Goal: Navigation & Orientation: Find specific page/section

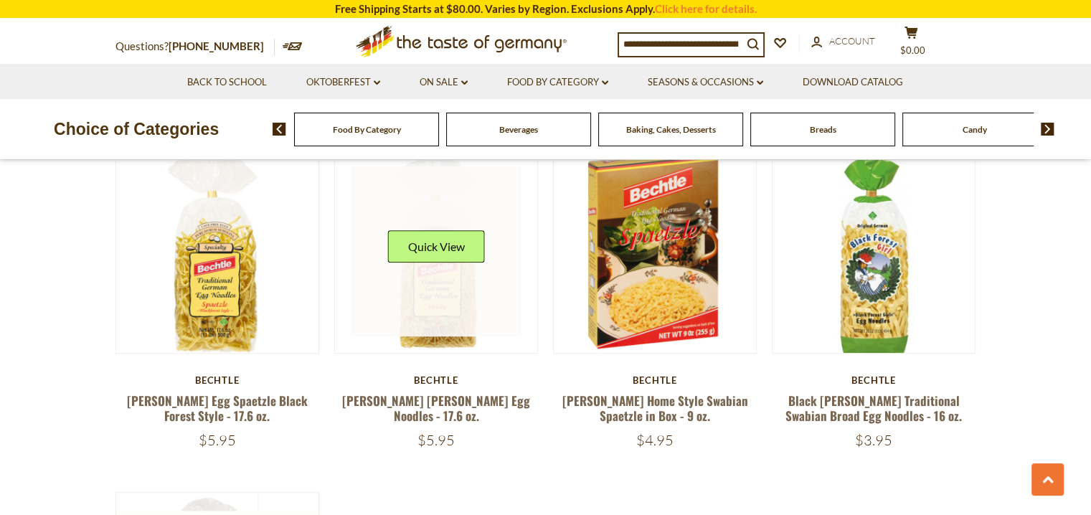
scroll to position [812, 0]
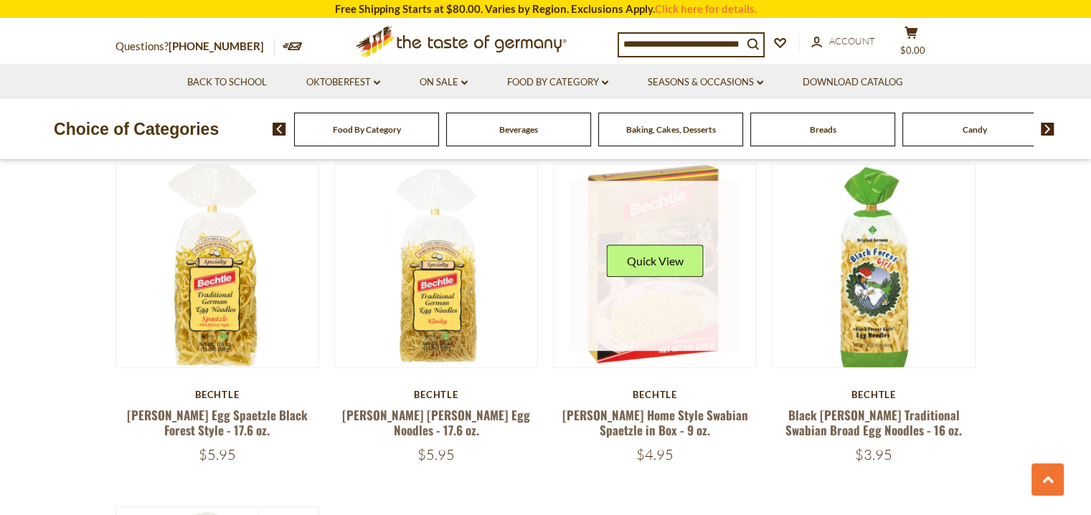
click at [689, 326] on link at bounding box center [654, 266] width 171 height 171
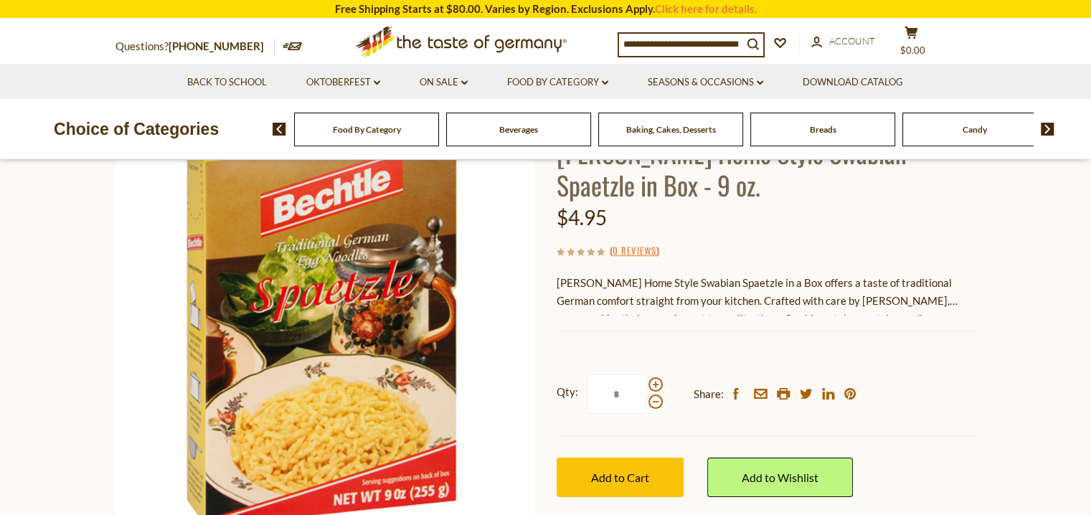
scroll to position [119, 0]
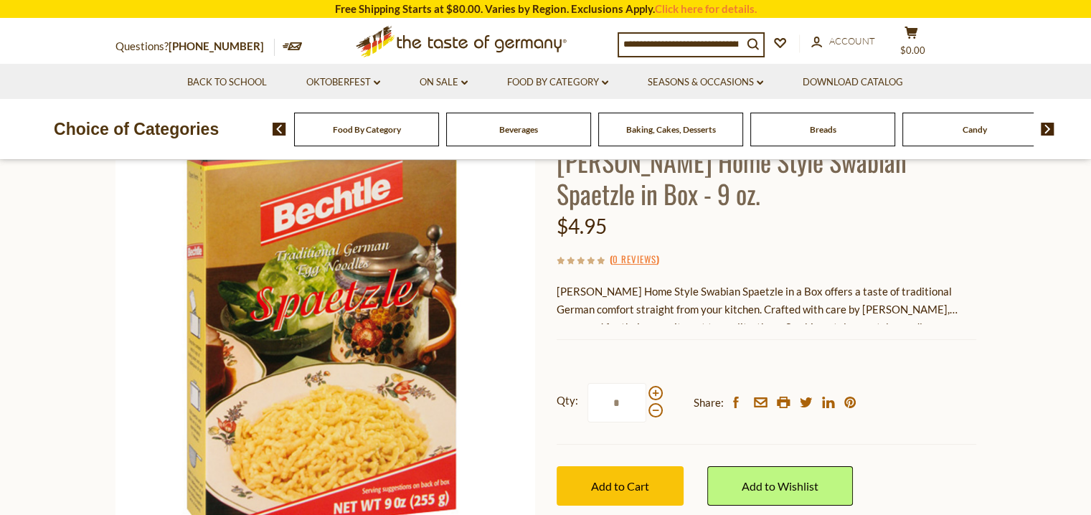
click at [801, 328] on div "Current stock: 0" at bounding box center [765, 328] width 419 height 9
click at [604, 82] on icon at bounding box center [605, 82] width 6 height 4
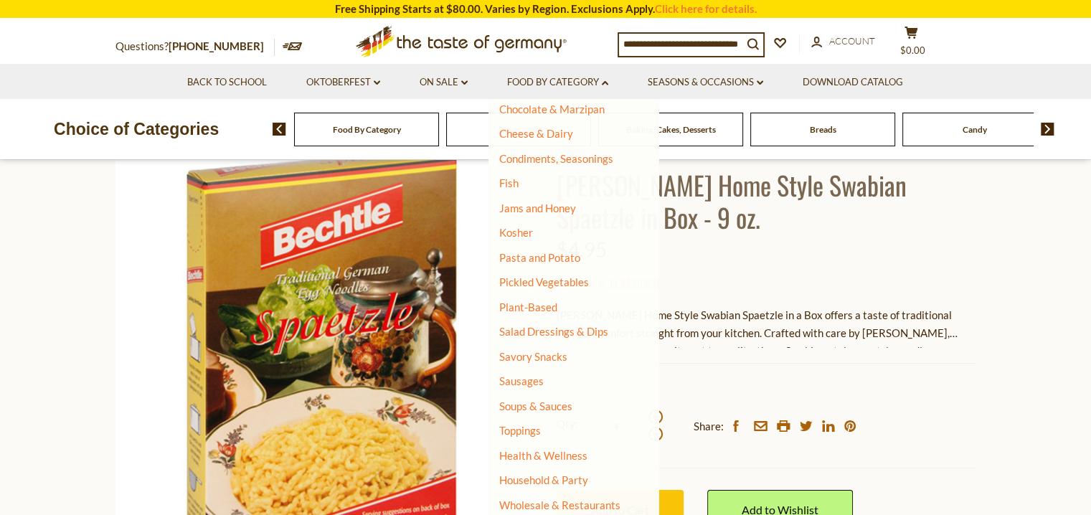
scroll to position [234, 0]
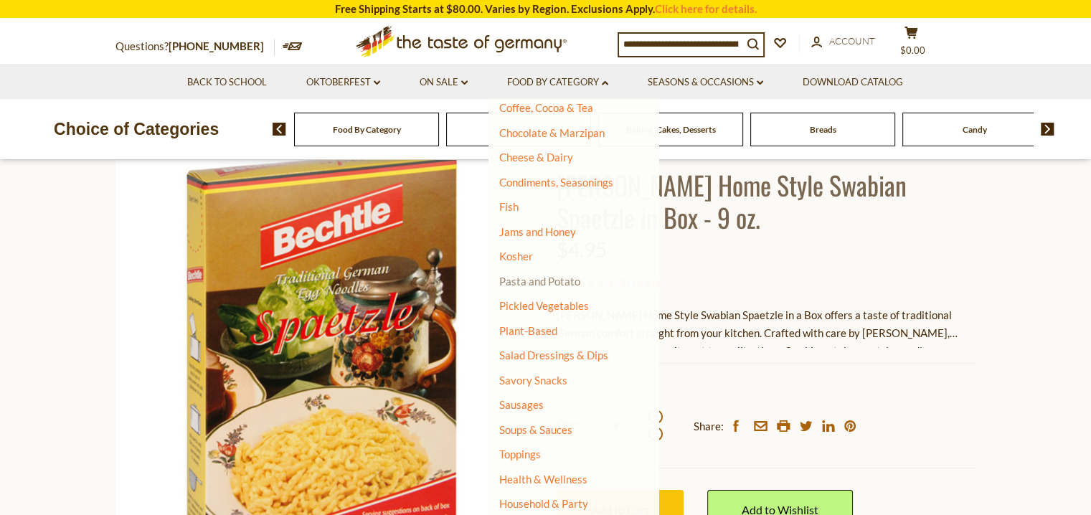
click at [516, 285] on link "Pasta and Potato" at bounding box center [539, 281] width 81 height 13
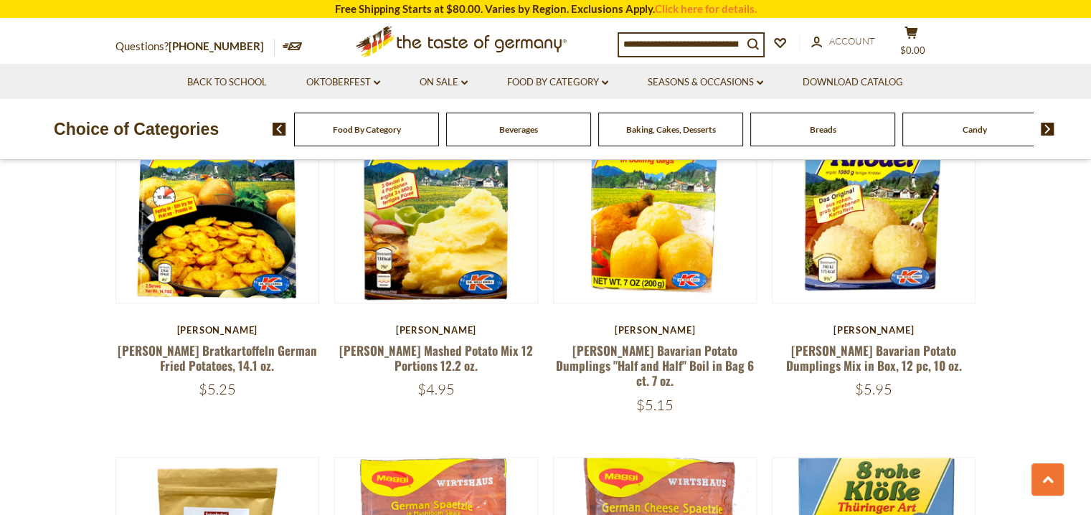
scroll to position [1983, 0]
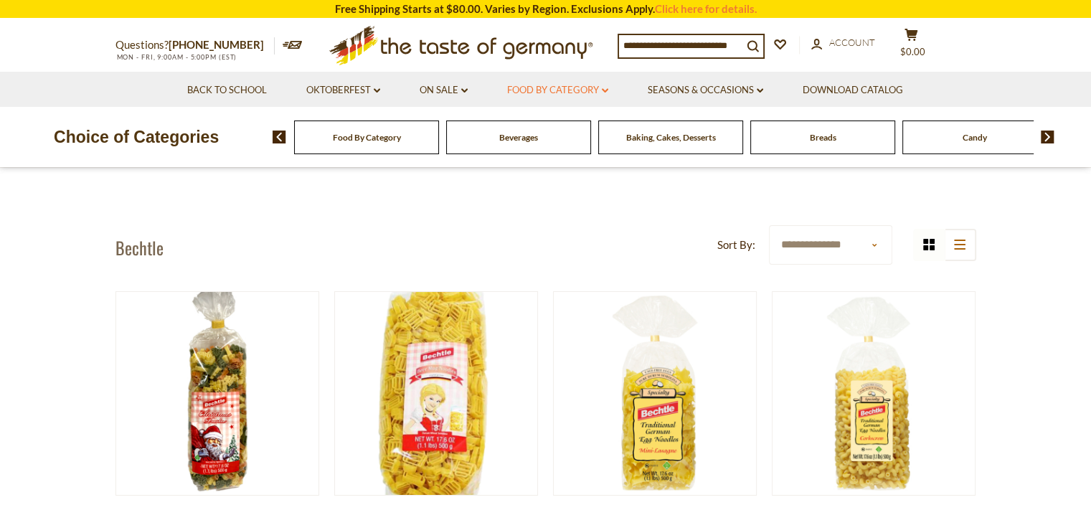
click at [531, 87] on link "Food By Category dropdown_arrow" at bounding box center [557, 90] width 101 height 16
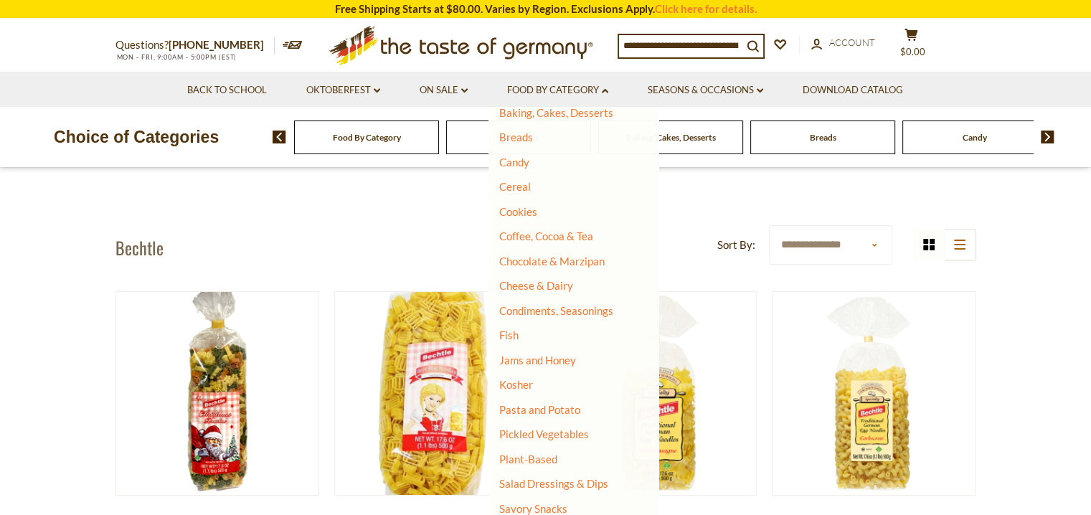
scroll to position [119, 0]
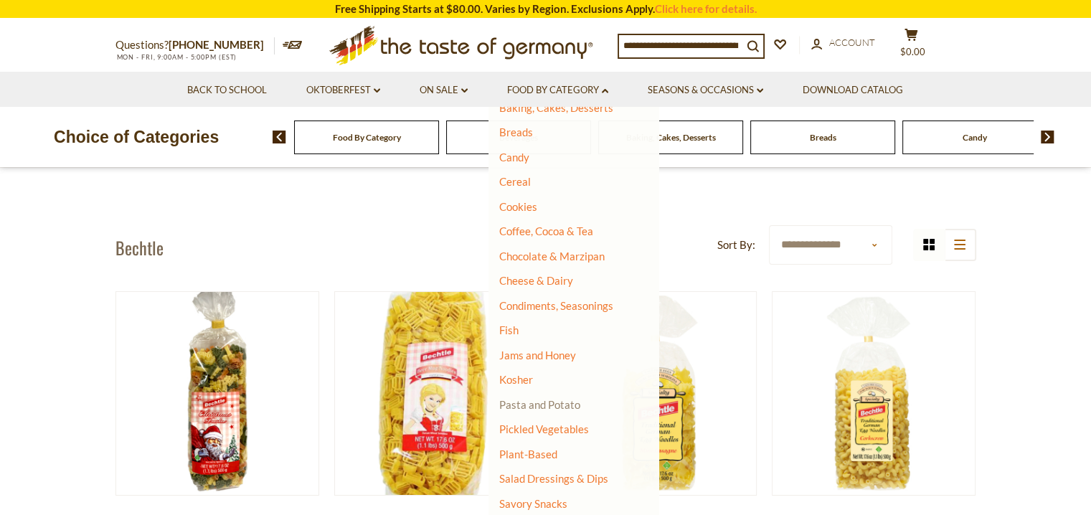
click at [509, 400] on link "Pasta and Potato" at bounding box center [539, 404] width 81 height 13
